Goal: Task Accomplishment & Management: Complete application form

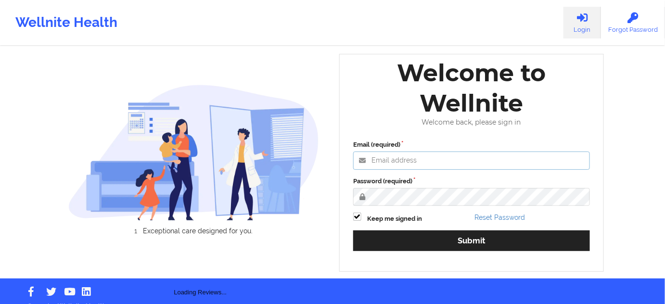
type input "russel@wellnite.com"
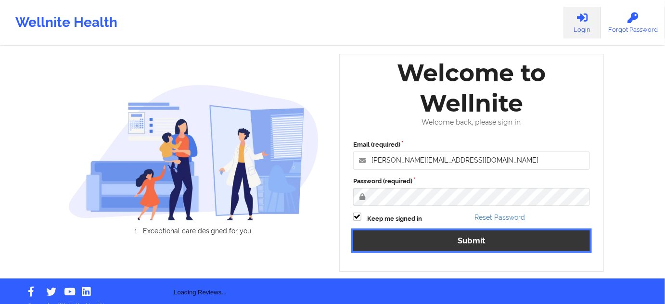
click at [482, 238] on button "Submit" at bounding box center [471, 241] width 237 height 21
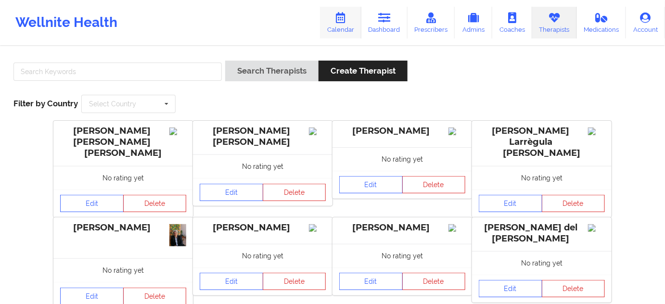
click at [346, 18] on icon at bounding box center [341, 18] width 13 height 11
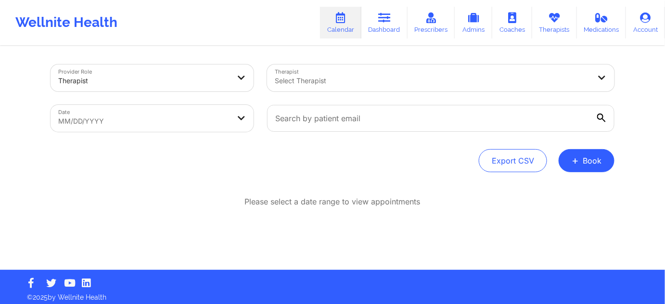
click at [394, 80] on div at bounding box center [433, 81] width 316 height 12
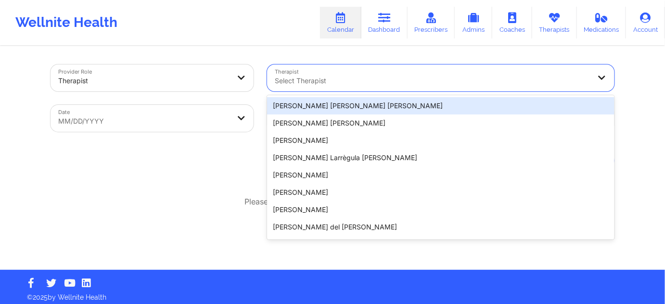
paste input "[PERSON_NAME][US_STATE]"
type input "[PERSON_NAME][US_STATE]"
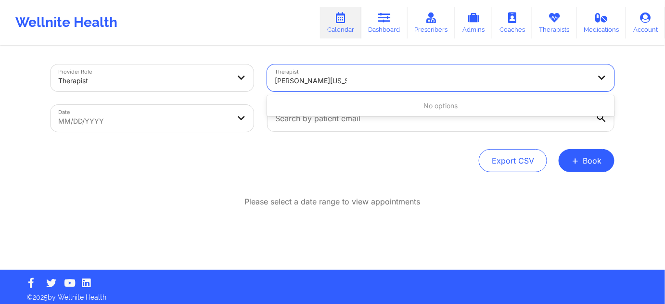
click at [301, 82] on input "[PERSON_NAME][US_STATE]" at bounding box center [311, 81] width 72 height 10
drag, startPoint x: 351, startPoint y: 81, endPoint x: 316, endPoint y: 81, distance: 35.1
click at [316, 81] on div at bounding box center [433, 81] width 316 height 12
click at [314, 80] on div at bounding box center [433, 81] width 316 height 12
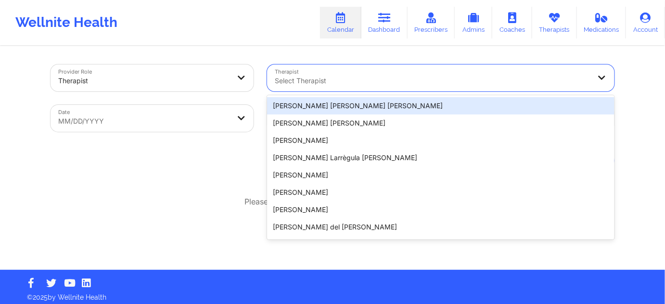
paste input "[PERSON_NAME][US_STATE]"
type input "[PERSON_NAME][US_STATE]"
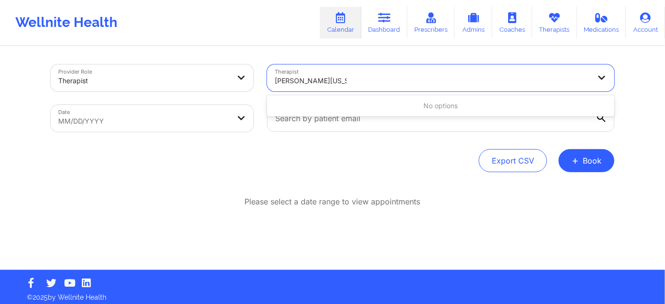
click at [335, 80] on input "[PERSON_NAME][US_STATE]" at bounding box center [311, 81] width 72 height 10
click at [334, 80] on input "[PERSON_NAME][US_STATE]" at bounding box center [311, 81] width 72 height 10
click at [349, 80] on div at bounding box center [433, 81] width 316 height 12
click at [321, 83] on div at bounding box center [433, 81] width 316 height 12
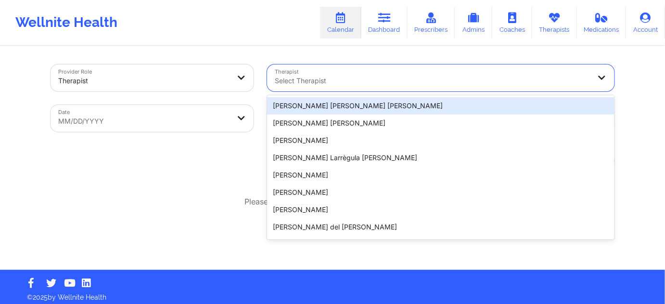
paste input "[PERSON_NAME][US_STATE]"
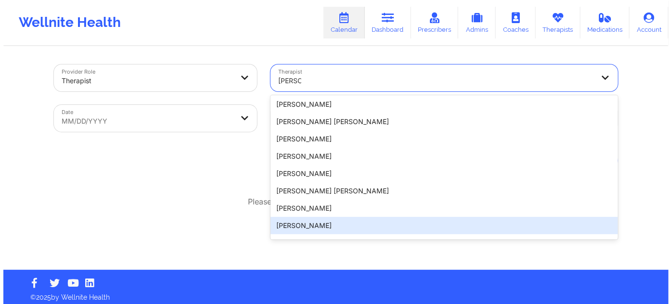
scroll to position [206, 0]
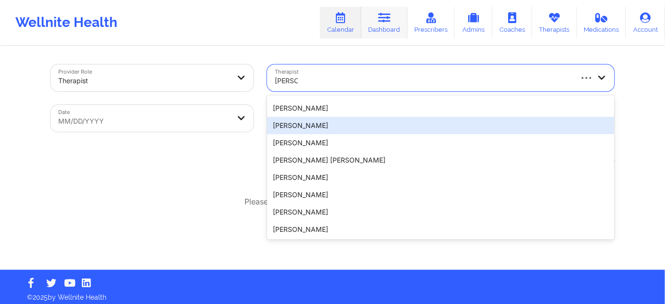
type input "[PERSON_NAME]"
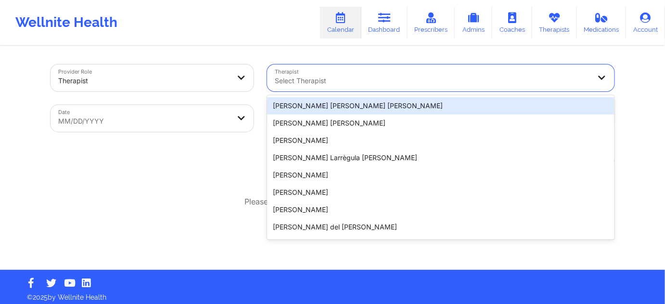
click at [314, 85] on div at bounding box center [433, 81] width 316 height 12
paste input "HYDE"
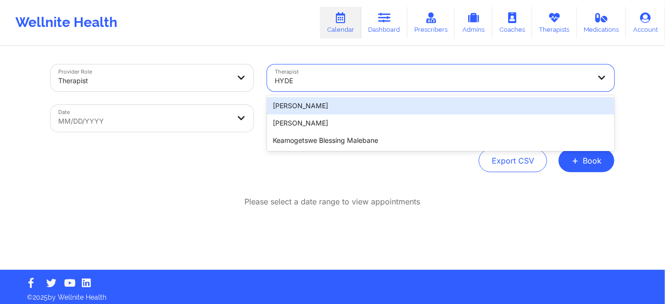
type input "HYDE"
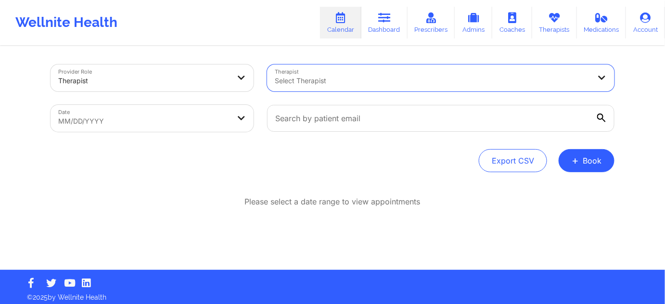
click at [326, 77] on div at bounding box center [433, 81] width 316 height 12
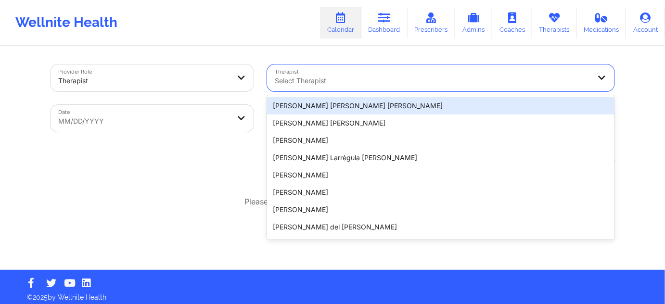
click at [343, 82] on div at bounding box center [433, 81] width 316 height 12
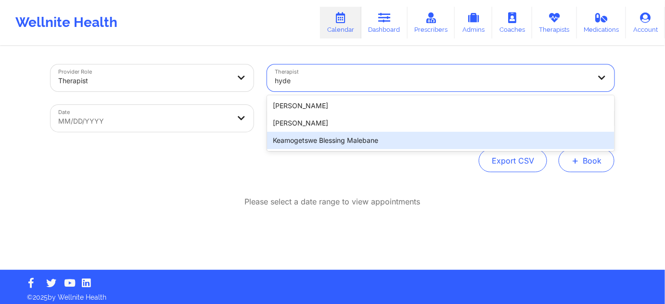
type input "hyde"
click at [573, 163] on span "+" at bounding box center [575, 160] width 7 height 5
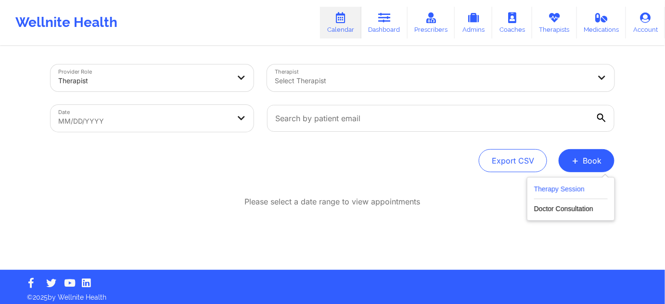
click at [554, 189] on button "Therapy Session" at bounding box center [571, 191] width 74 height 16
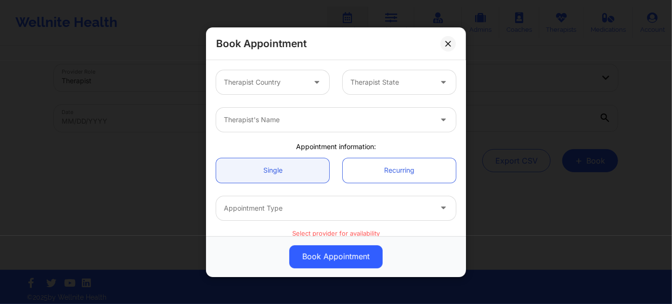
click at [326, 123] on div at bounding box center [328, 120] width 208 height 12
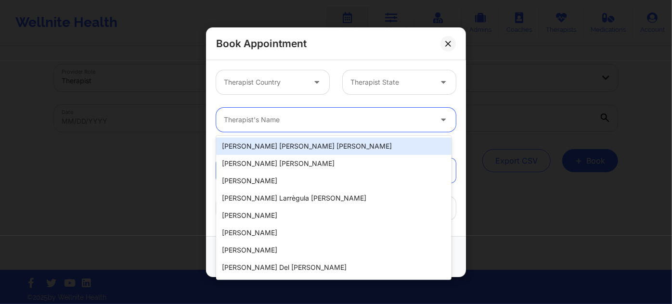
paste input "[PERSON_NAME][US_STATE]"
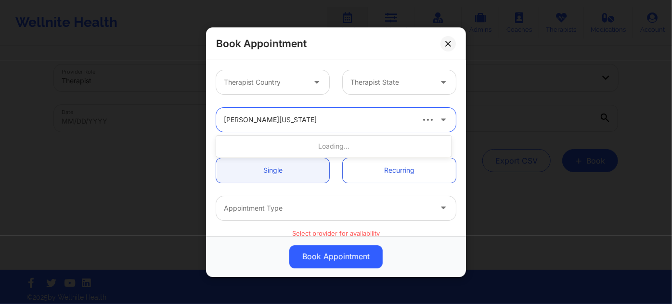
type input "[PERSON_NAME][US_STATE]"
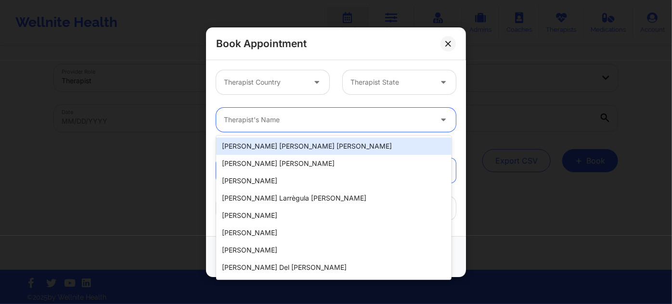
click at [318, 120] on div at bounding box center [328, 120] width 208 height 12
paste input "[PERSON_NAME][US_STATE]"
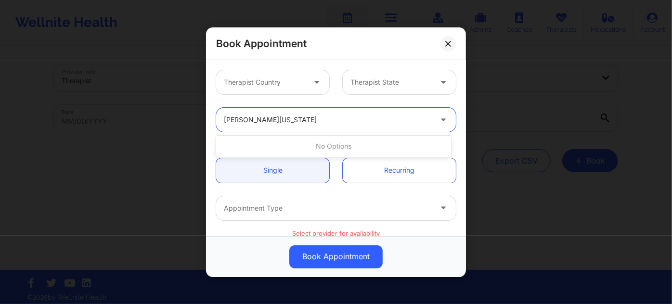
type input "[PERSON_NAME][US_STATE]"
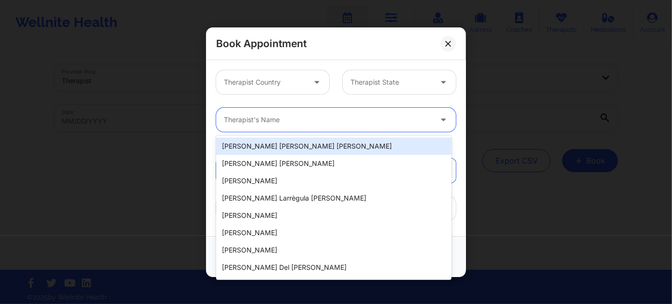
click at [314, 120] on div at bounding box center [328, 120] width 208 height 12
paste input "[PERSON_NAME][US_STATE]"
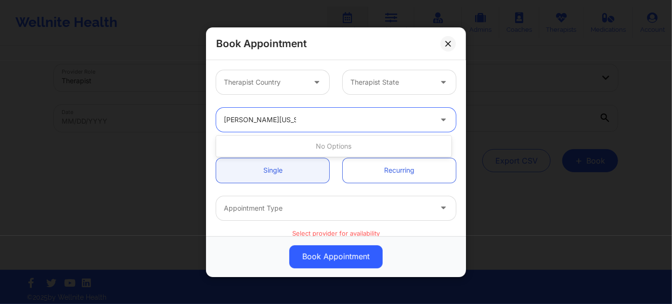
type input "[PERSON_NAME][US_STATE]"
click at [302, 117] on div at bounding box center [328, 120] width 208 height 12
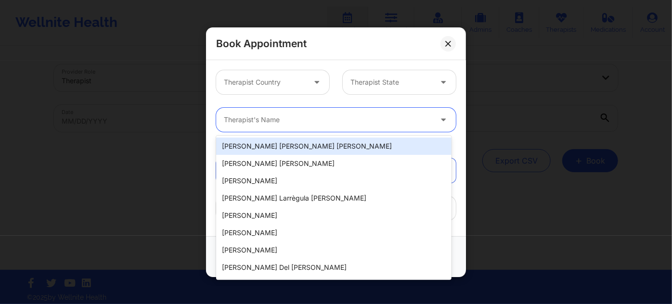
paste input "[US_STATE]"
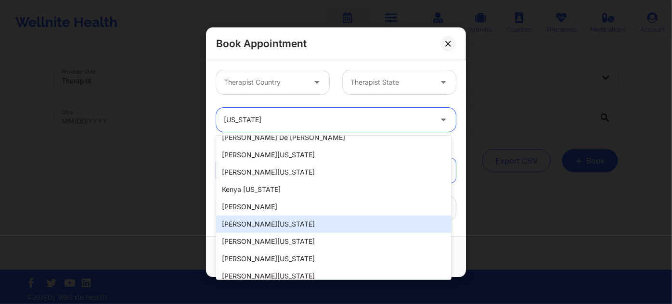
scroll to position [50, 0]
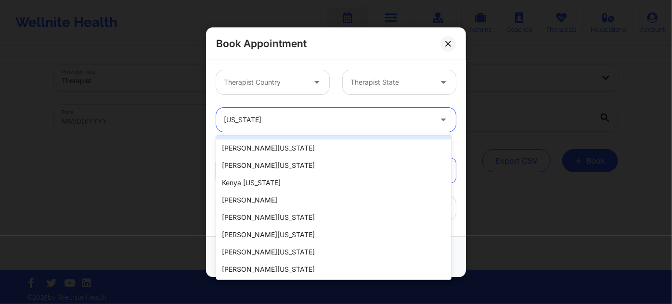
type input "[US_STATE]"
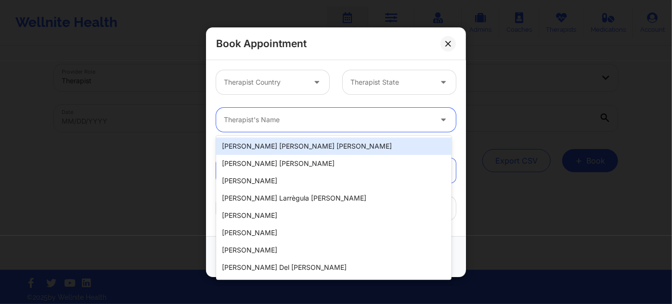
click at [288, 120] on div at bounding box center [328, 120] width 208 height 12
paste input "[PERSON_NAME]"
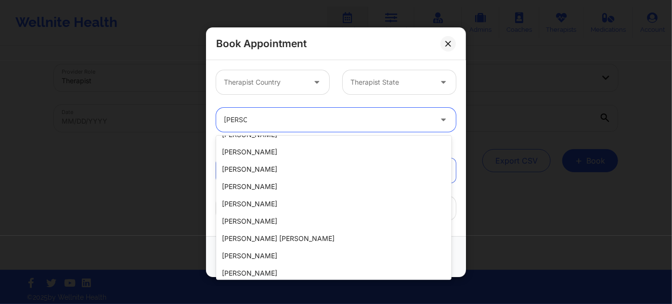
scroll to position [414, 0]
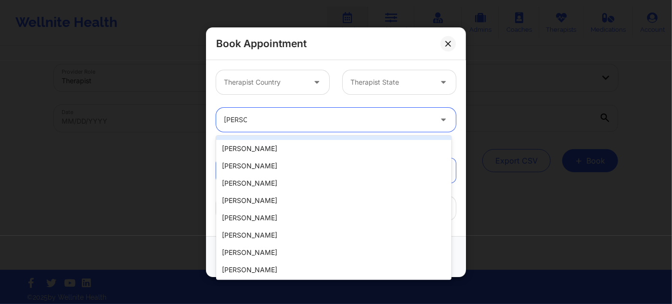
type input "[PERSON_NAME]"
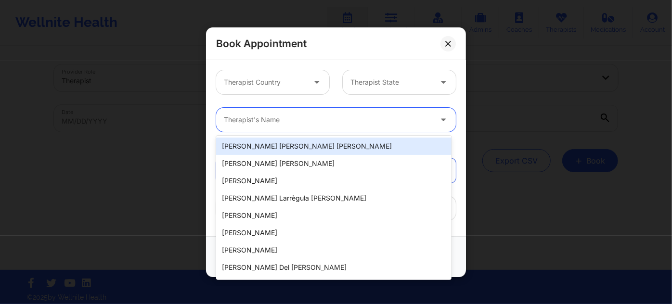
click at [282, 117] on div at bounding box center [328, 120] width 208 height 12
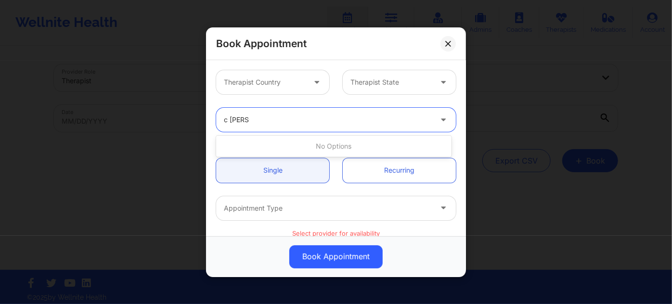
type input "c [PERSON_NAME]"
click at [299, 121] on div at bounding box center [328, 120] width 208 height 12
type input "[PERSON_NAME] WA"
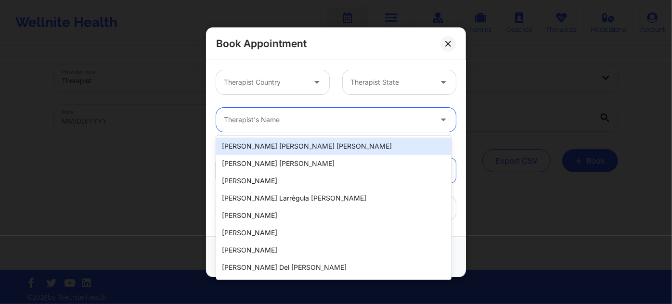
click at [255, 117] on div at bounding box center [328, 120] width 208 height 12
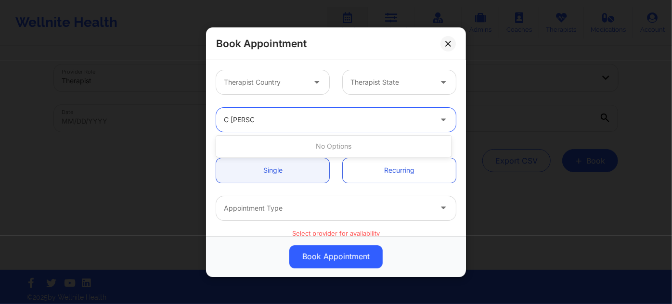
type input "C [PERSON_NAME]"
